Goal: Information Seeking & Learning: Check status

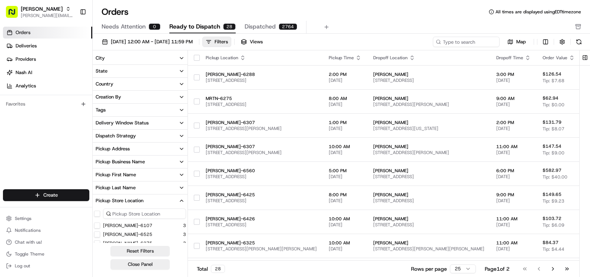
click at [99, 235] on button "[PERSON_NAME]-6525" at bounding box center [97, 235] width 6 height 6
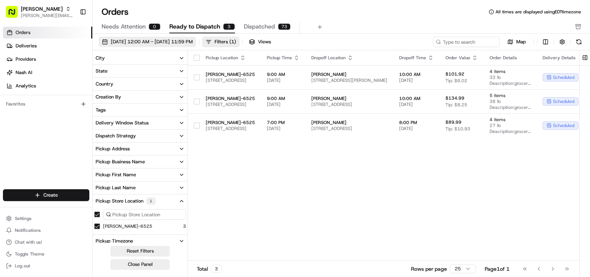
click at [167, 43] on span "[DATE] 12:00 AM - [DATE] 11:59 PM" at bounding box center [152, 42] width 82 height 7
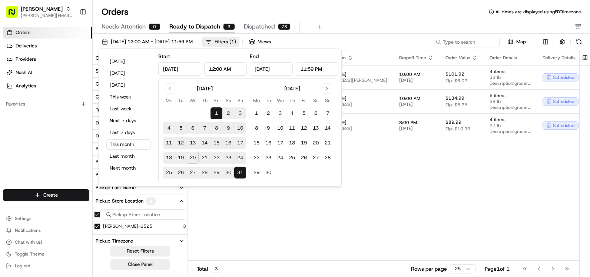
click at [193, 157] on button "20" at bounding box center [193, 158] width 12 height 12
type input "[DATE]"
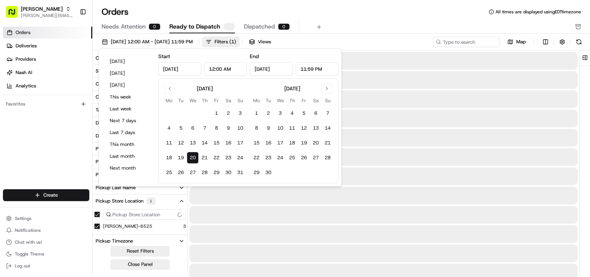
click at [193, 157] on button "20" at bounding box center [193, 158] width 12 height 12
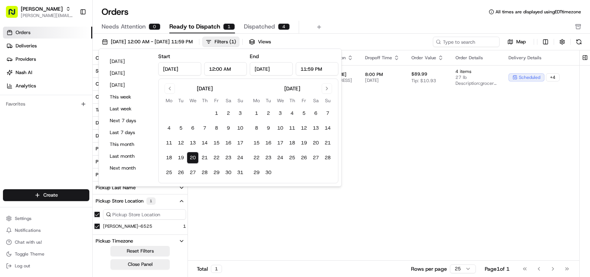
click at [448, 169] on div "Pickup Location Pickup Time Dropoff Location Dropoff Time Order Value Order Det…" at bounding box center [436, 155] width 496 height 210
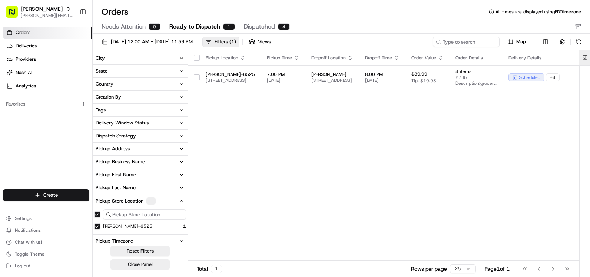
click at [586, 56] on button at bounding box center [585, 57] width 12 height 15
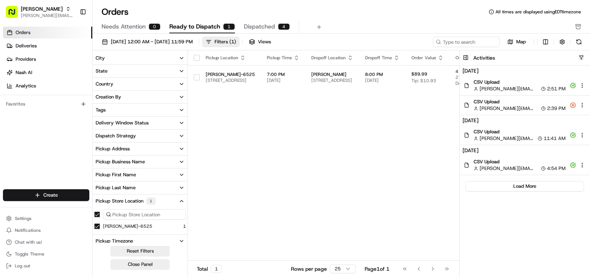
click at [580, 57] on button "button" at bounding box center [581, 58] width 6 height 6
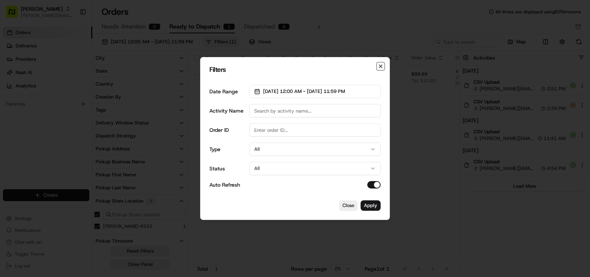
click at [382, 66] on icon "button" at bounding box center [381, 66] width 6 height 6
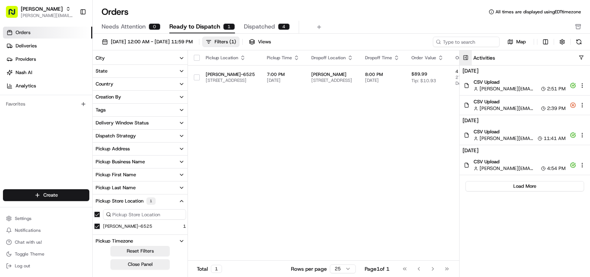
click at [462, 58] on button at bounding box center [466, 57] width 12 height 15
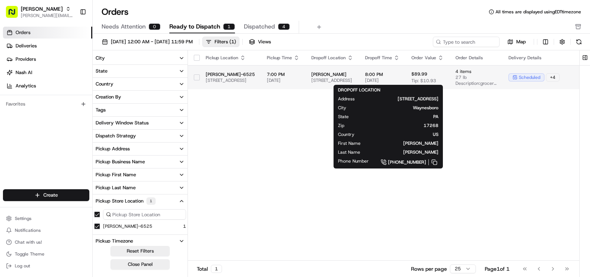
click at [353, 75] on span "[PERSON_NAME]" at bounding box center [332, 75] width 42 height 6
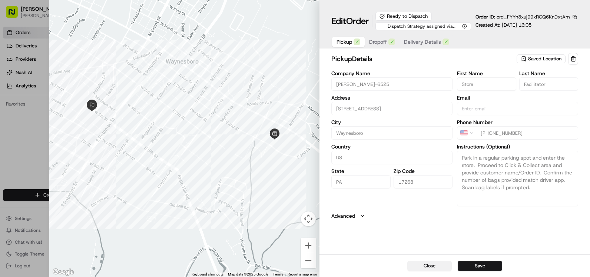
click at [420, 268] on button "Close" at bounding box center [429, 266] width 44 height 10
type input "+1"
